Goal: Register for event/course

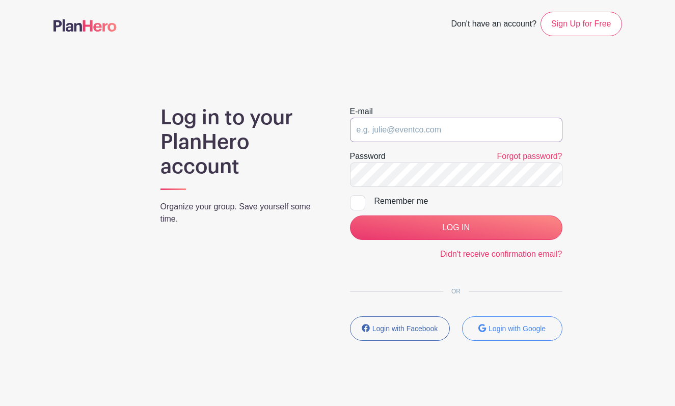
scroll to position [28, 0]
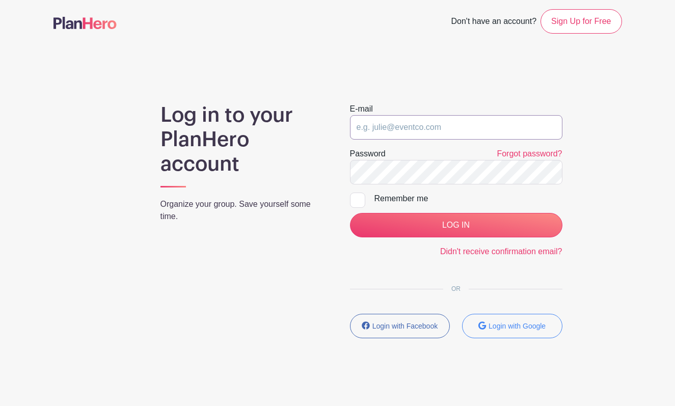
type input "hello@mountainshadows.org"
click at [456, 225] on input "LOG IN" at bounding box center [456, 225] width 212 height 24
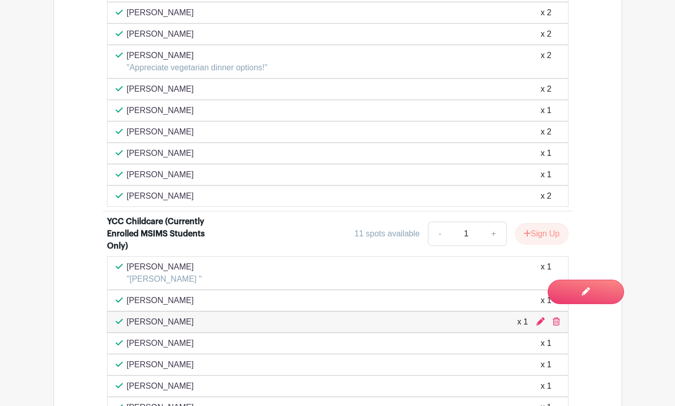
scroll to position [1009, 0]
click at [376, 234] on div "11 spots available" at bounding box center [387, 234] width 65 height 12
click at [393, 233] on div "11 spots available" at bounding box center [387, 234] width 65 height 12
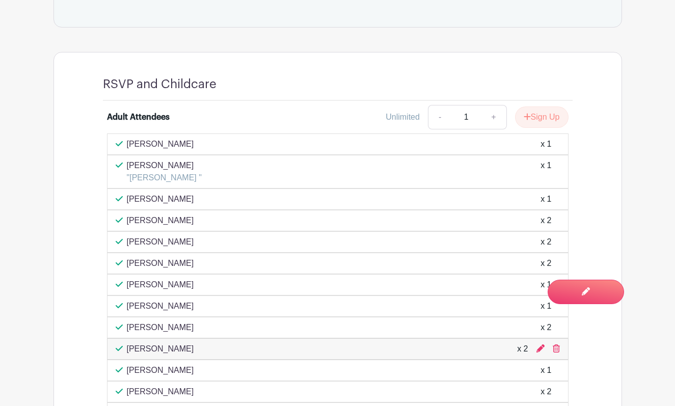
scroll to position [577, 0]
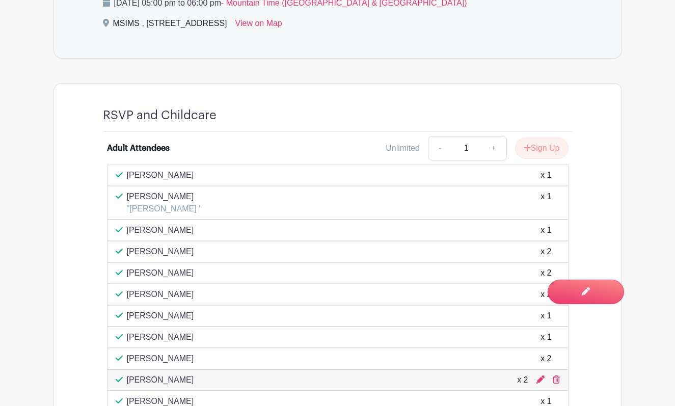
click at [151, 119] on h4 "RSVP and Childcare" at bounding box center [160, 115] width 114 height 15
click at [151, 118] on h4 "RSVP and Childcare" at bounding box center [160, 115] width 114 height 15
click at [206, 113] on h4 "RSVP and Childcare" at bounding box center [160, 115] width 114 height 15
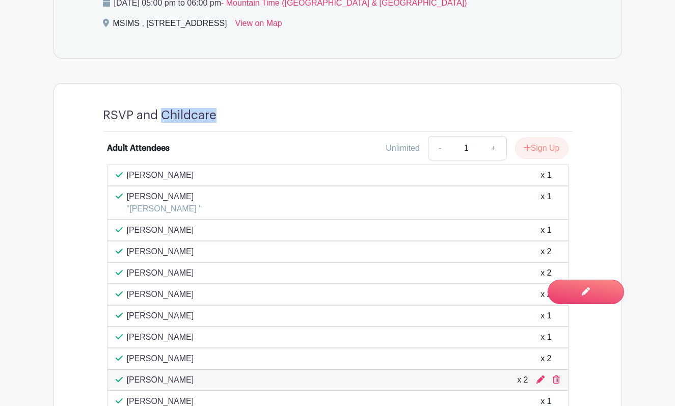
click at [206, 113] on h4 "RSVP and Childcare" at bounding box center [160, 115] width 114 height 15
click at [157, 111] on h4 "RSVP and Childcare" at bounding box center [160, 115] width 114 height 15
click at [198, 109] on h4 "RSVP and Childcare" at bounding box center [160, 115] width 114 height 15
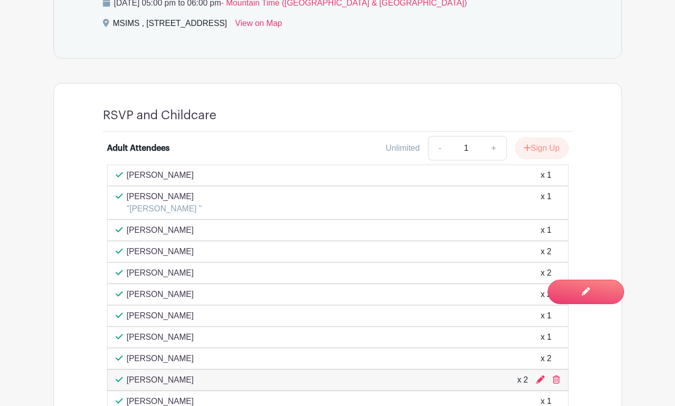
click at [182, 111] on h4 "RSVP and Childcare" at bounding box center [160, 115] width 114 height 15
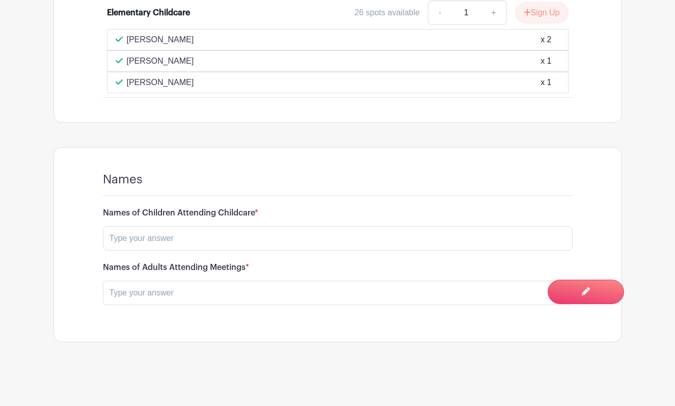
scroll to position [1689, 0]
click at [113, 177] on h4 "Names" at bounding box center [123, 180] width 40 height 15
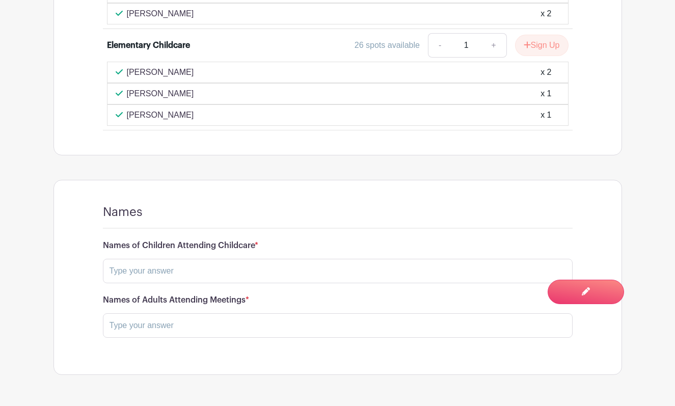
scroll to position [0, 0]
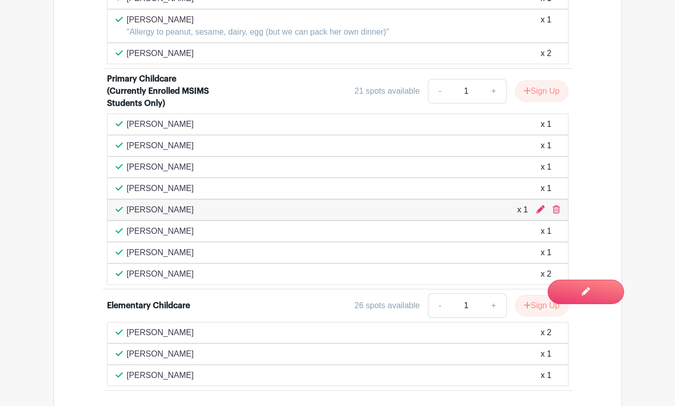
click at [148, 98] on div "Primary Childcare (Currently Enrolled MSIMS Students Only)" at bounding box center [158, 91] width 103 height 37
click at [149, 109] on div "Primary Childcare (Currently Enrolled MSIMS Students Only)" at bounding box center [158, 91] width 103 height 37
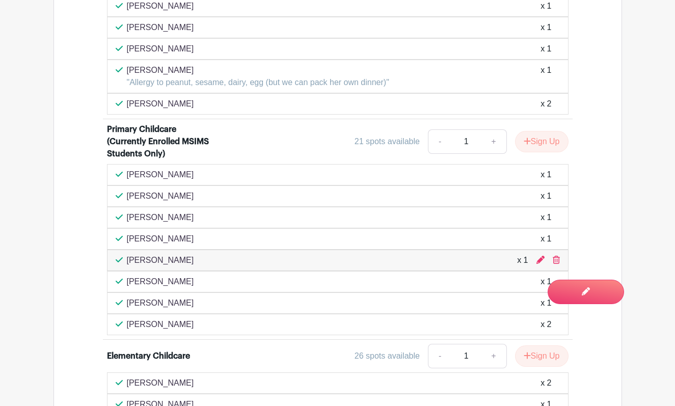
click at [156, 148] on div "Primary Childcare (Currently Enrolled MSIMS Students Only)" at bounding box center [158, 141] width 103 height 37
click at [156, 144] on div "Primary Childcare (Currently Enrolled MSIMS Students Only)" at bounding box center [158, 141] width 103 height 37
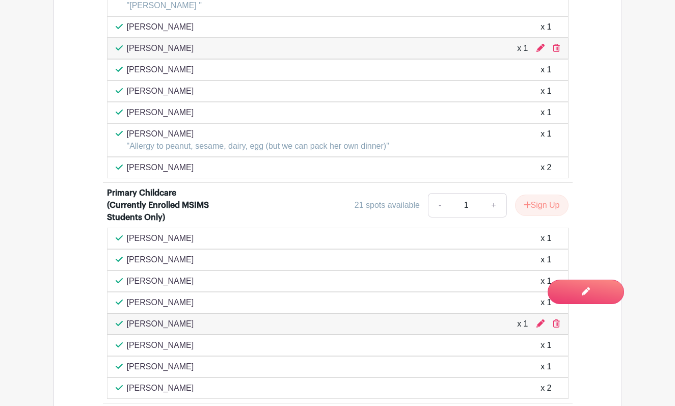
scroll to position [983, 1]
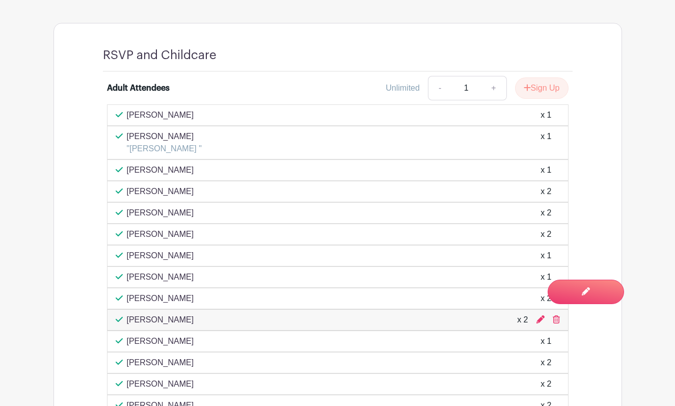
click at [165, 171] on p "[PERSON_NAME]" at bounding box center [160, 170] width 67 height 12
click at [176, 171] on div "[PERSON_NAME] x 1" at bounding box center [338, 170] width 444 height 12
click at [144, 191] on p "[PERSON_NAME]" at bounding box center [160, 191] width 67 height 12
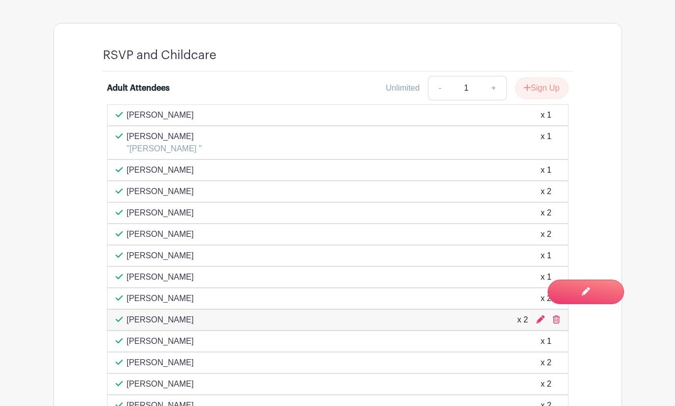
click at [144, 191] on p "[PERSON_NAME]" at bounding box center [160, 191] width 67 height 12
click at [133, 192] on p "[PERSON_NAME]" at bounding box center [160, 191] width 67 height 12
click at [129, 212] on p "[PERSON_NAME]" at bounding box center [160, 213] width 67 height 12
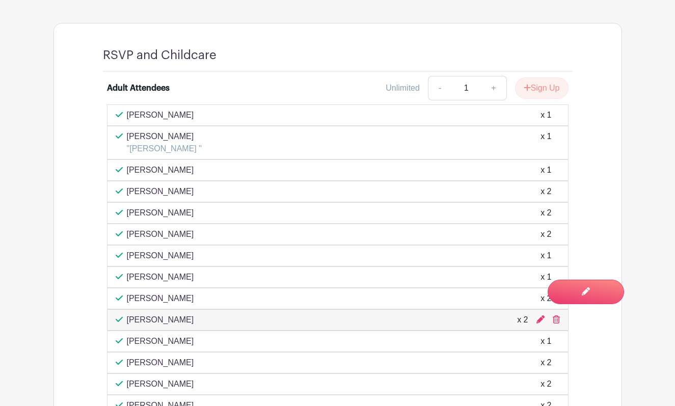
click at [152, 212] on p "[PERSON_NAME]" at bounding box center [160, 213] width 67 height 12
click at [141, 238] on p "[PERSON_NAME]" at bounding box center [160, 234] width 67 height 12
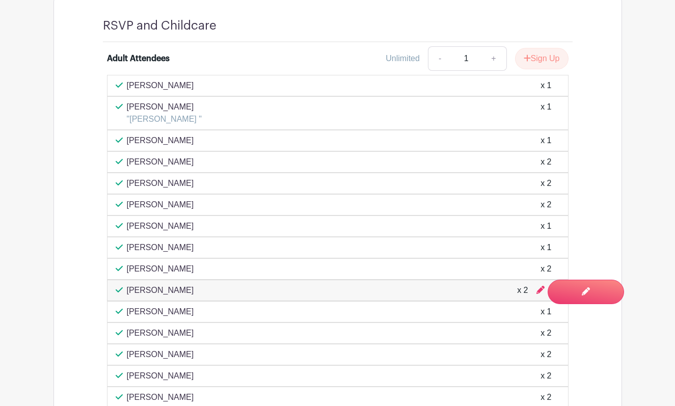
click at [161, 253] on p "[PERSON_NAME]" at bounding box center [160, 248] width 67 height 12
click at [144, 250] on p "[PERSON_NAME]" at bounding box center [160, 248] width 67 height 12
click at [155, 243] on p "[PERSON_NAME]" at bounding box center [160, 248] width 67 height 12
